Goal: Information Seeking & Learning: Find specific fact

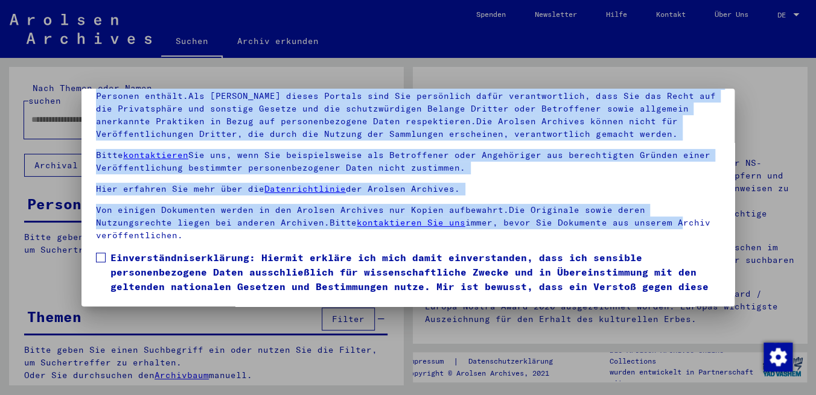
scroll to position [45, 0]
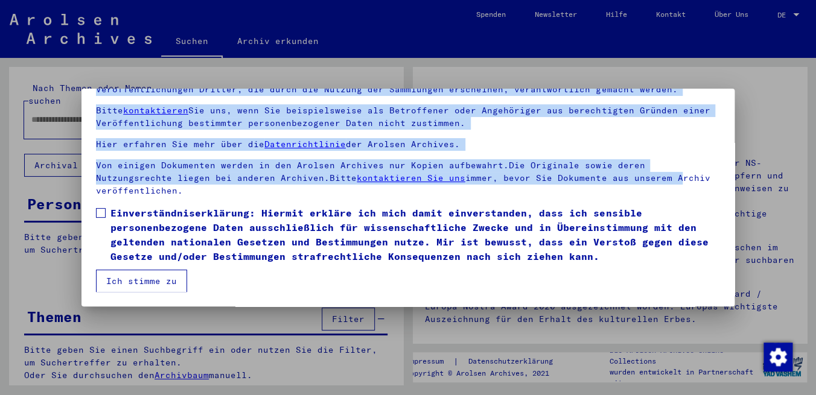
drag, startPoint x: 711, startPoint y: 217, endPoint x: 734, endPoint y: 331, distance: 116.4
click at [734, 292] on mat-dialog-content "Unsere Nutzungsbedingungen wurden durch den Internationalen Ausschuss als obers…" at bounding box center [407, 163] width 653 height 257
click at [99, 212] on span at bounding box center [101, 213] width 10 height 10
click at [130, 280] on button "Ich stimme zu" at bounding box center [141, 281] width 91 height 23
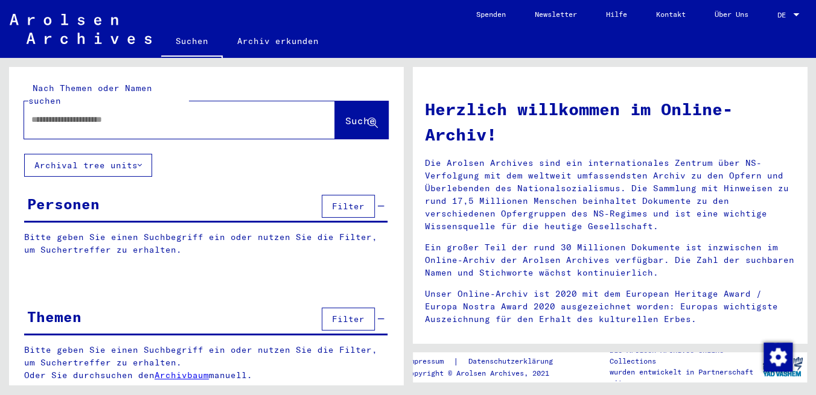
click at [62, 113] on input "text" at bounding box center [164, 119] width 267 height 13
type input "**********"
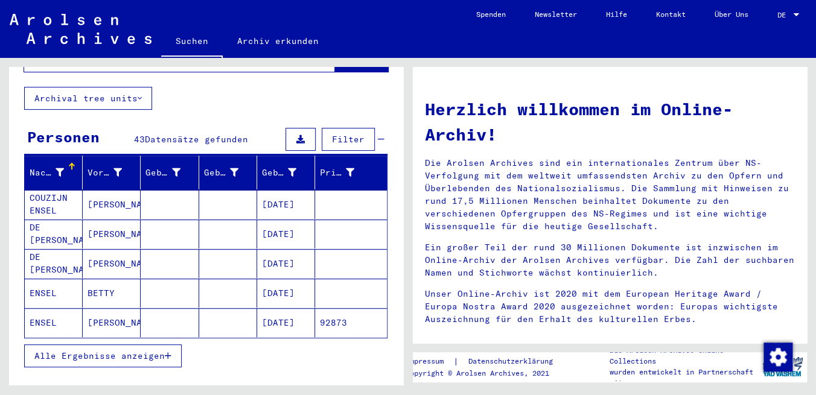
scroll to position [103, 0]
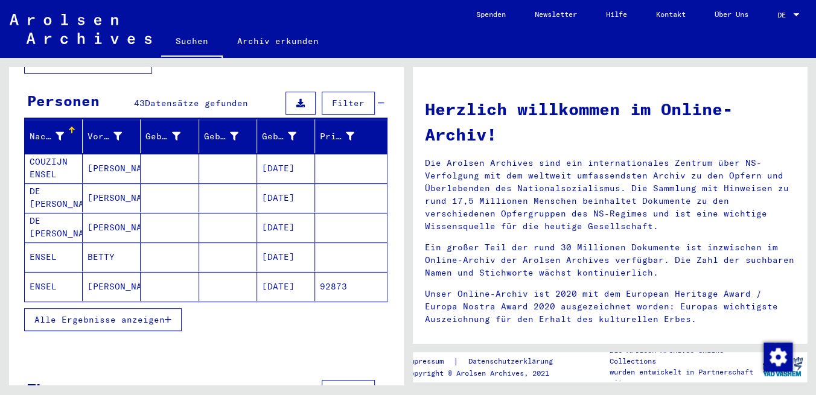
click at [113, 314] on span "Alle Ergebnisse anzeigen" at bounding box center [99, 319] width 130 height 11
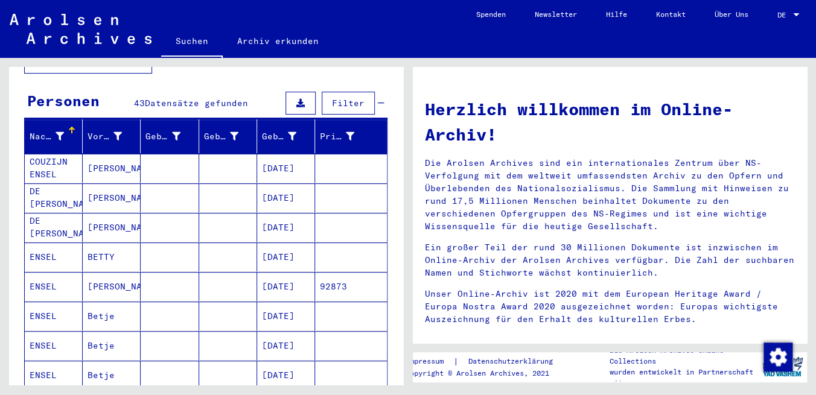
click at [290, 361] on mat-cell "[DATE]" at bounding box center [286, 375] width 58 height 29
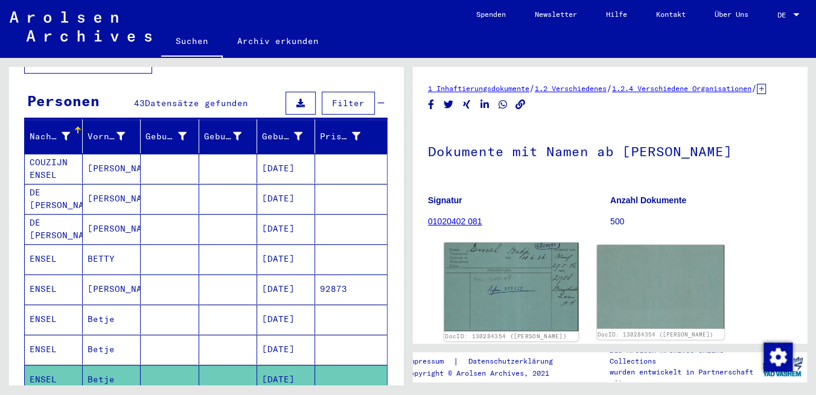
click at [484, 287] on img at bounding box center [511, 287] width 134 height 89
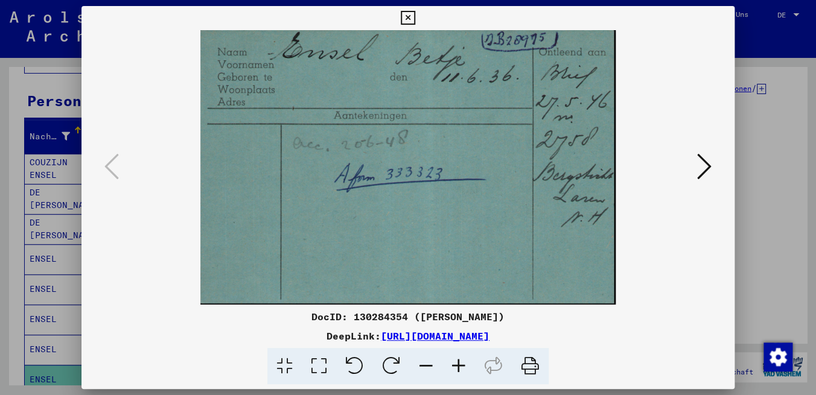
click at [704, 170] on icon at bounding box center [704, 166] width 14 height 29
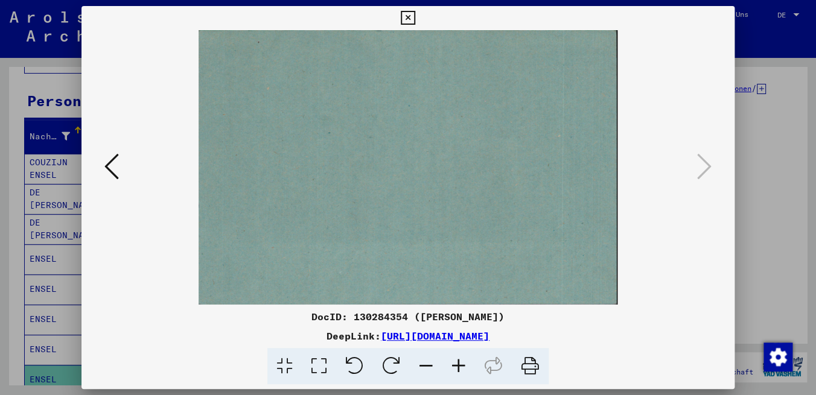
click at [415, 19] on icon at bounding box center [408, 18] width 14 height 14
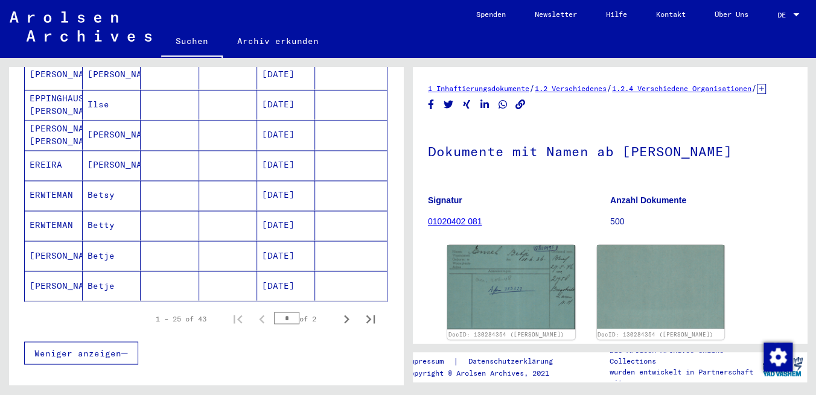
scroll to position [712, 0]
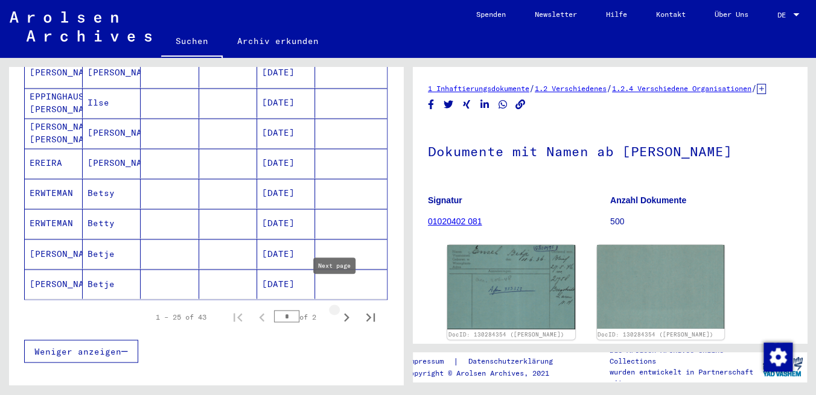
click at [343, 309] on icon "Next page" at bounding box center [346, 317] width 17 height 17
type input "*"
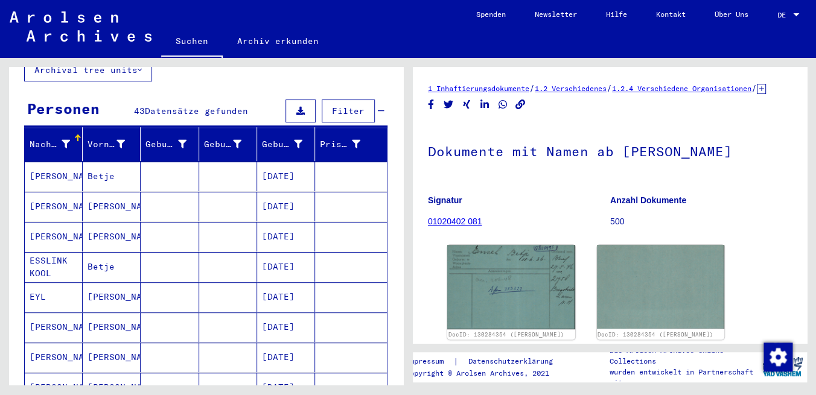
scroll to position [0, 0]
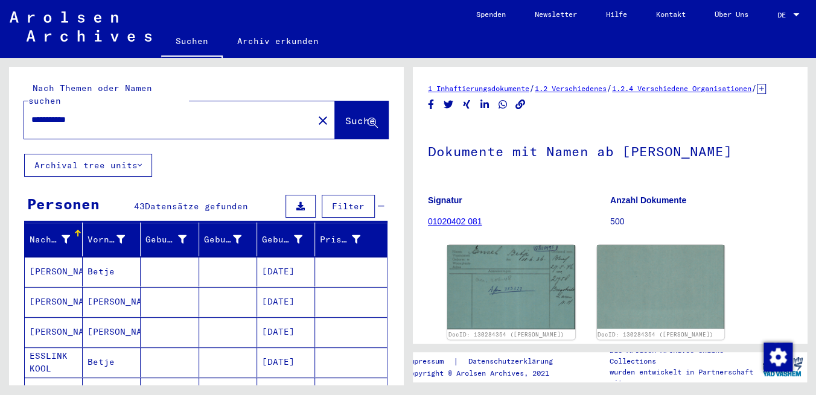
click at [129, 113] on input "**********" at bounding box center [168, 119] width 275 height 13
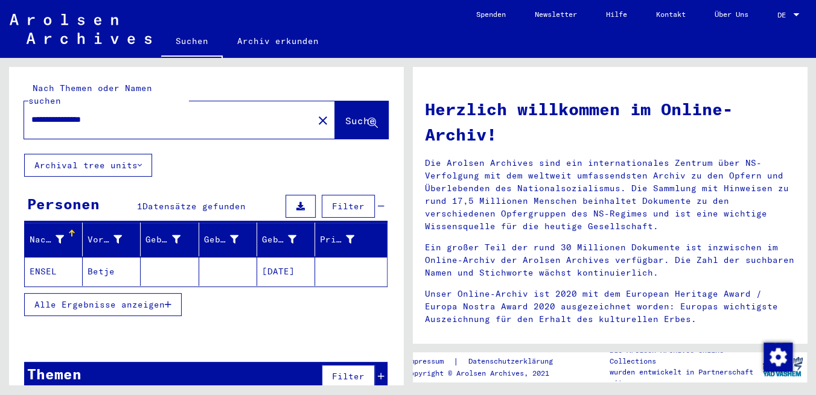
click at [269, 257] on mat-cell "[DATE]" at bounding box center [286, 271] width 58 height 29
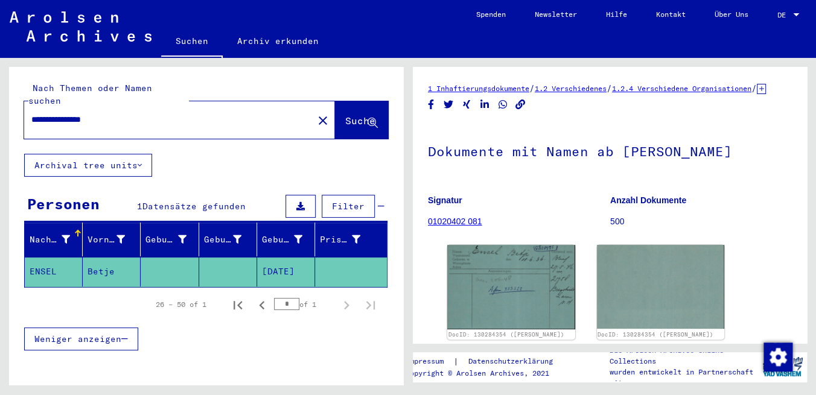
click at [147, 113] on input "**********" at bounding box center [168, 119] width 275 height 13
type input "**********"
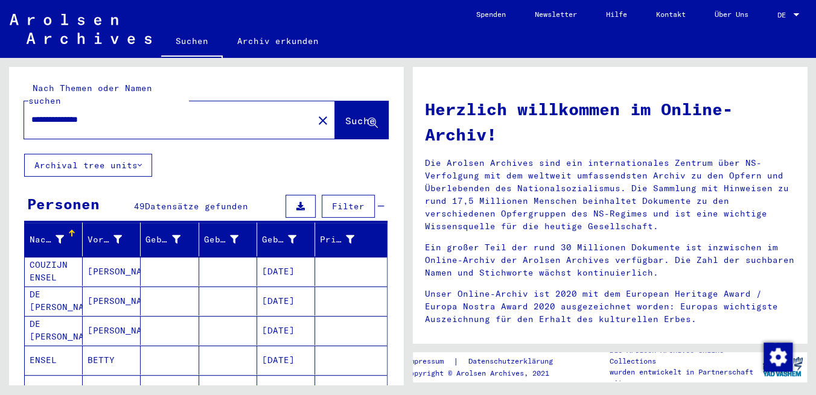
scroll to position [124, 0]
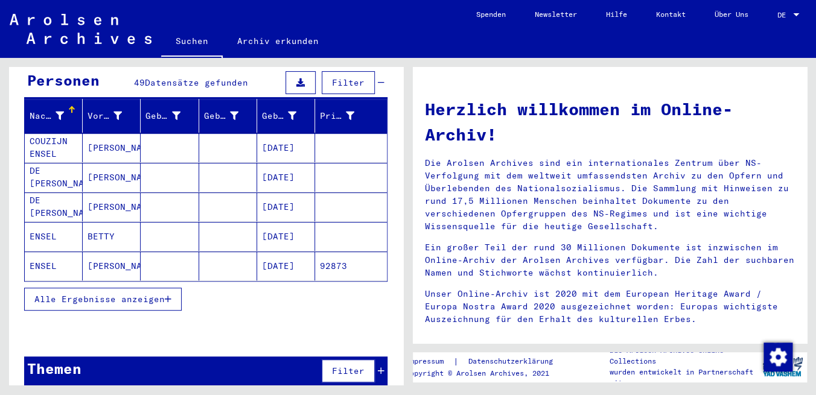
click at [139, 290] on button "Alle Ergebnisse anzeigen" at bounding box center [102, 299] width 157 height 23
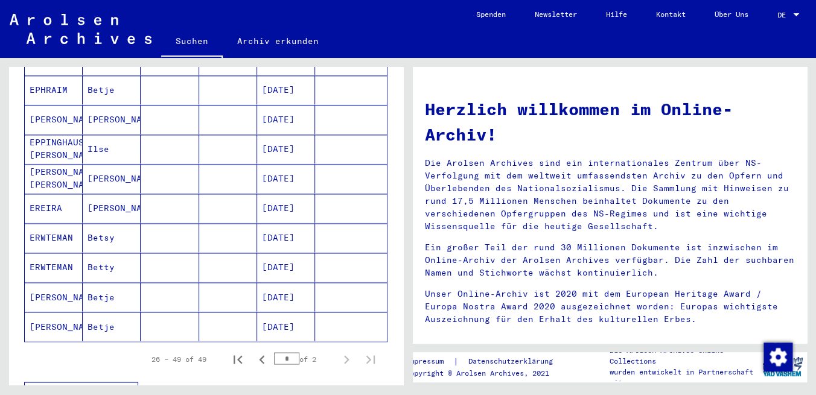
scroll to position [669, 0]
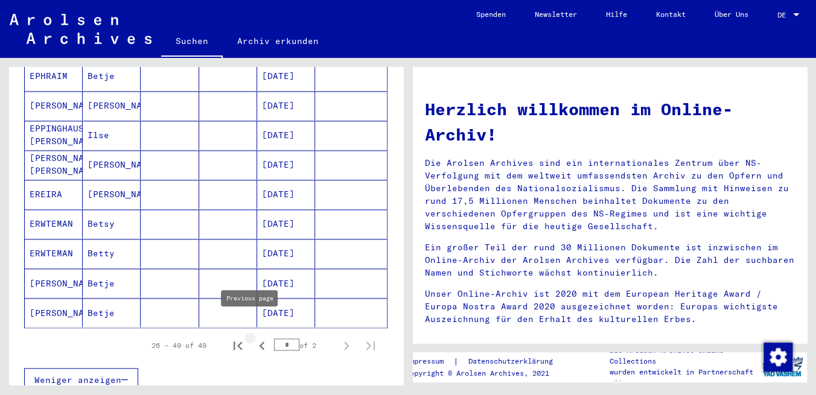
click at [259, 342] on icon "Previous page" at bounding box center [261, 346] width 5 height 8
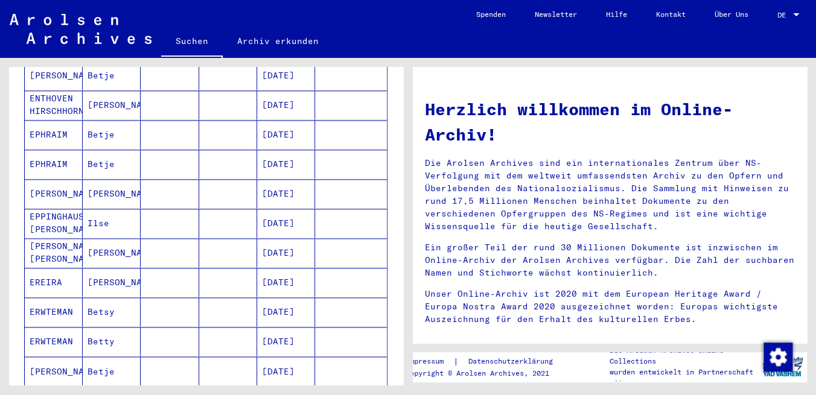
scroll to position [745, 0]
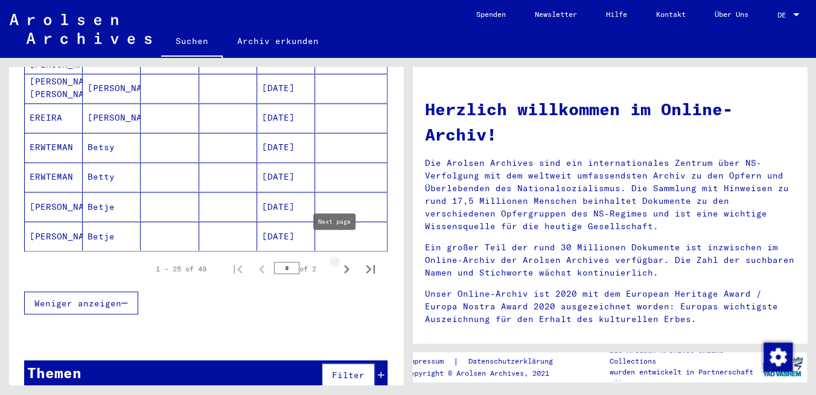
click at [338, 261] on icon "Next page" at bounding box center [346, 269] width 17 height 17
type input "*"
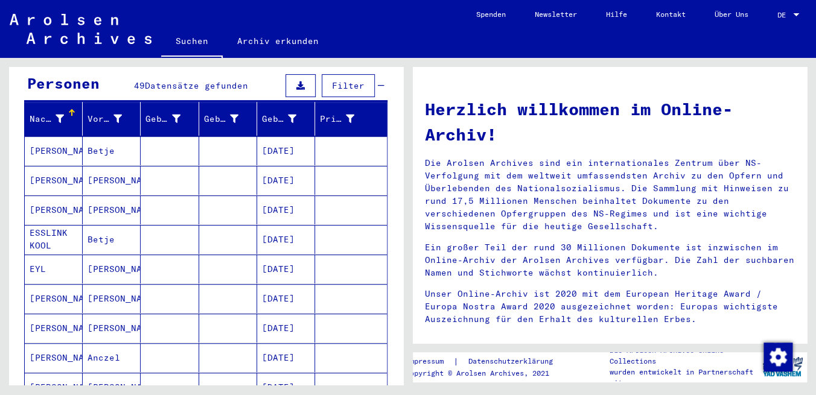
scroll to position [0, 0]
